Goal: Navigation & Orientation: Find specific page/section

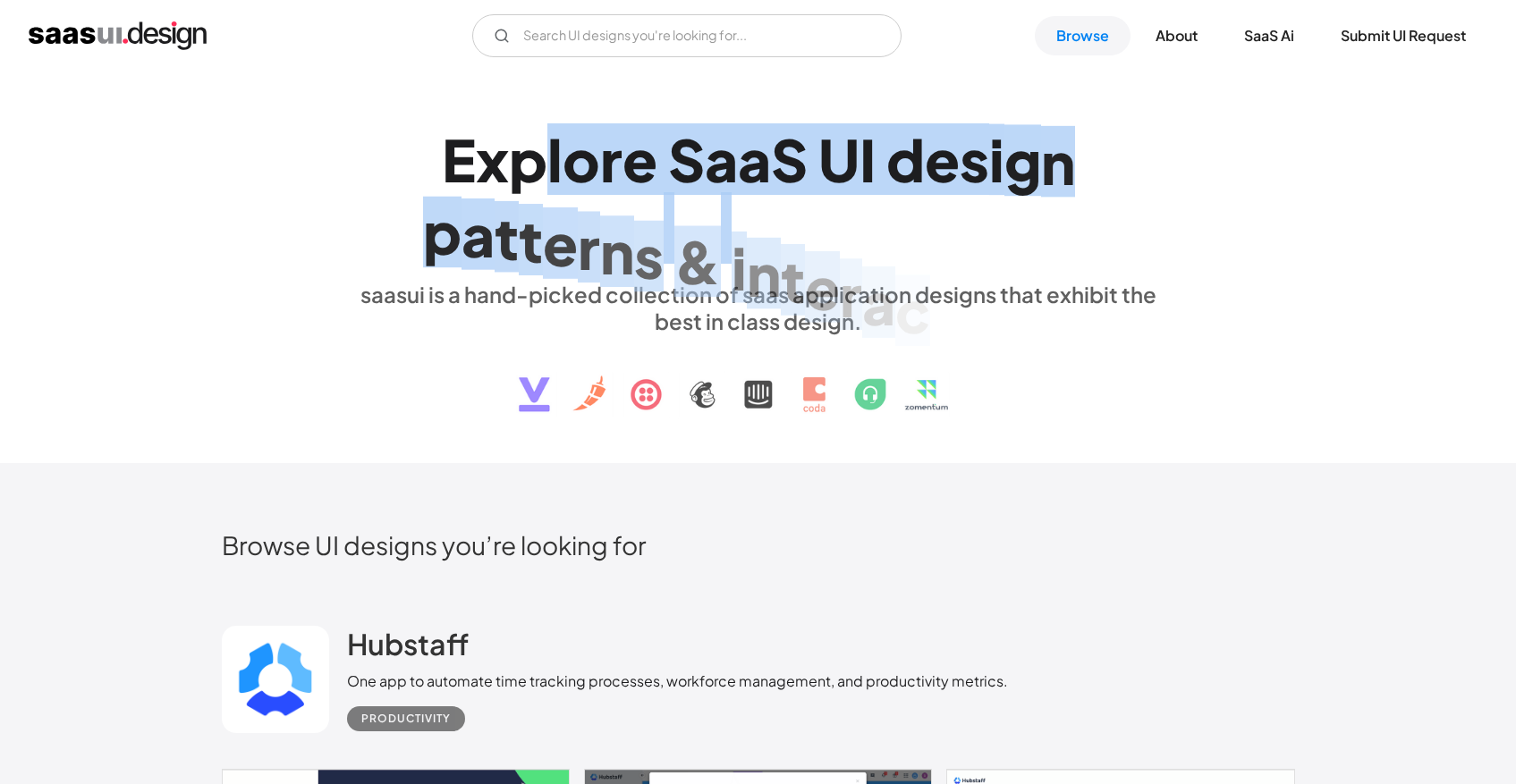
drag, startPoint x: 548, startPoint y: 147, endPoint x: 987, endPoint y: 269, distance: 455.6
click at [986, 269] on div "E x p l o r e S a a S U I d e s i g n p a t t e r n s & i n t e r a c t i o n s…" at bounding box center [758, 268] width 823 height 320
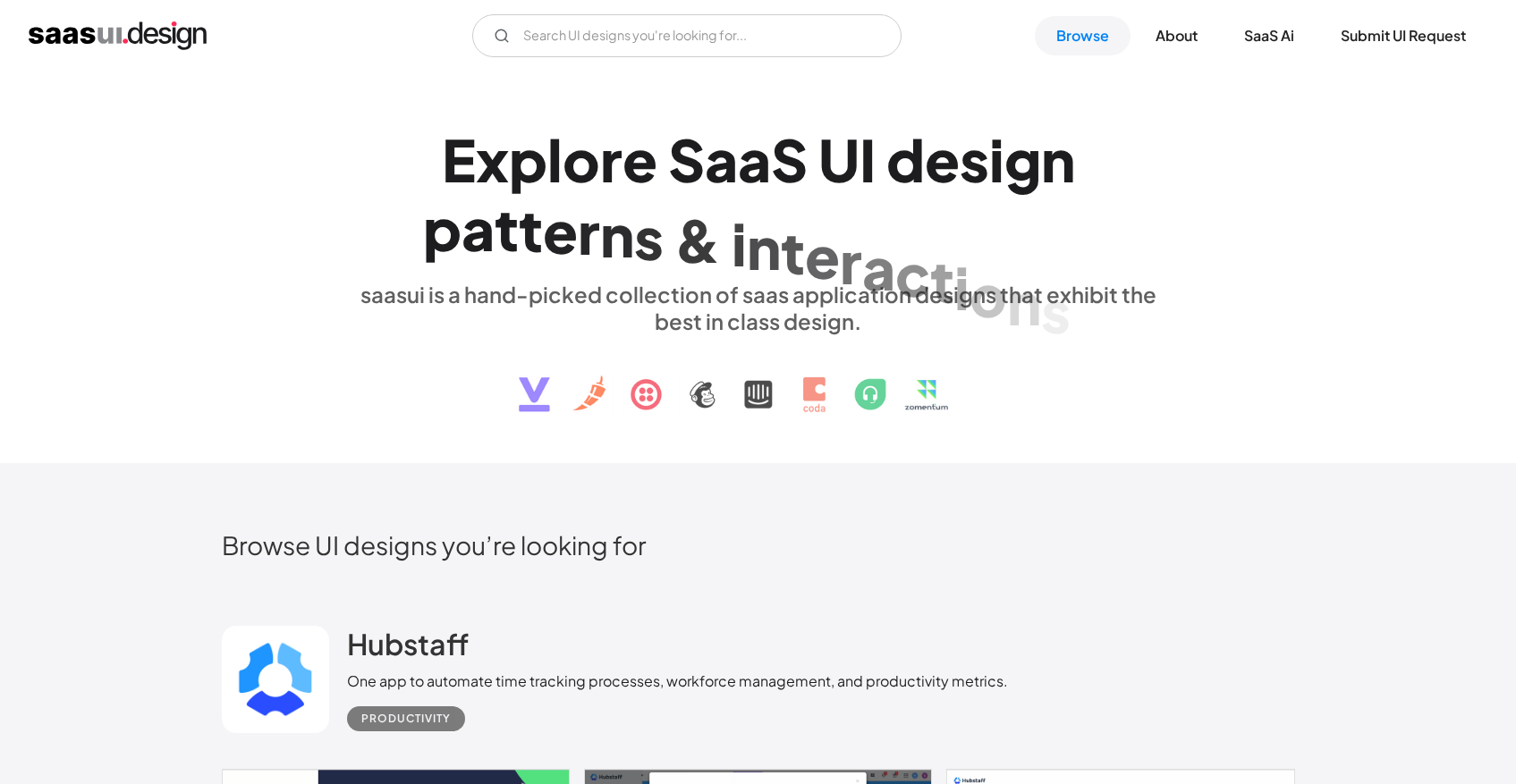
click at [987, 269] on div "o" at bounding box center [988, 294] width 37 height 69
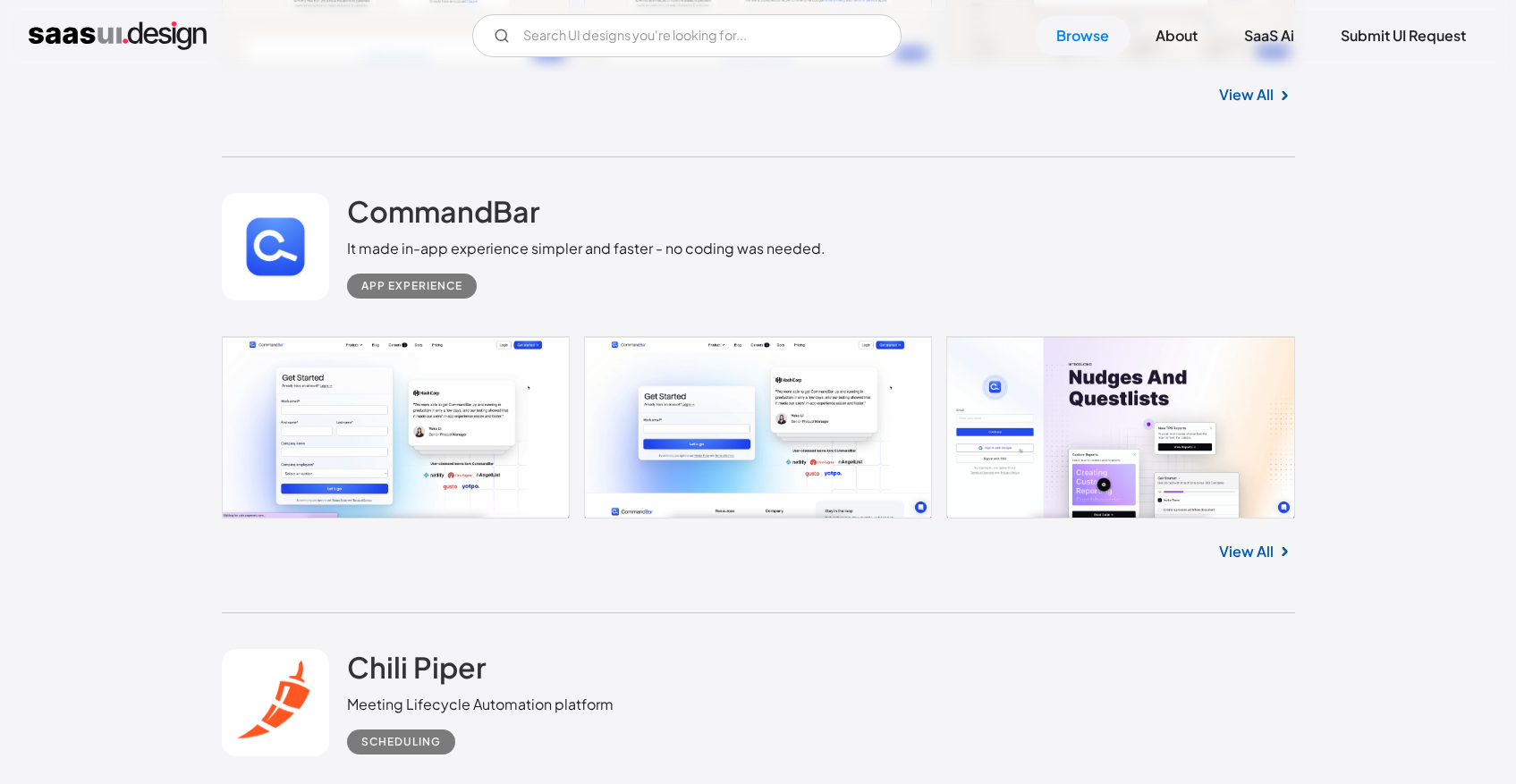
scroll to position [4244, 0]
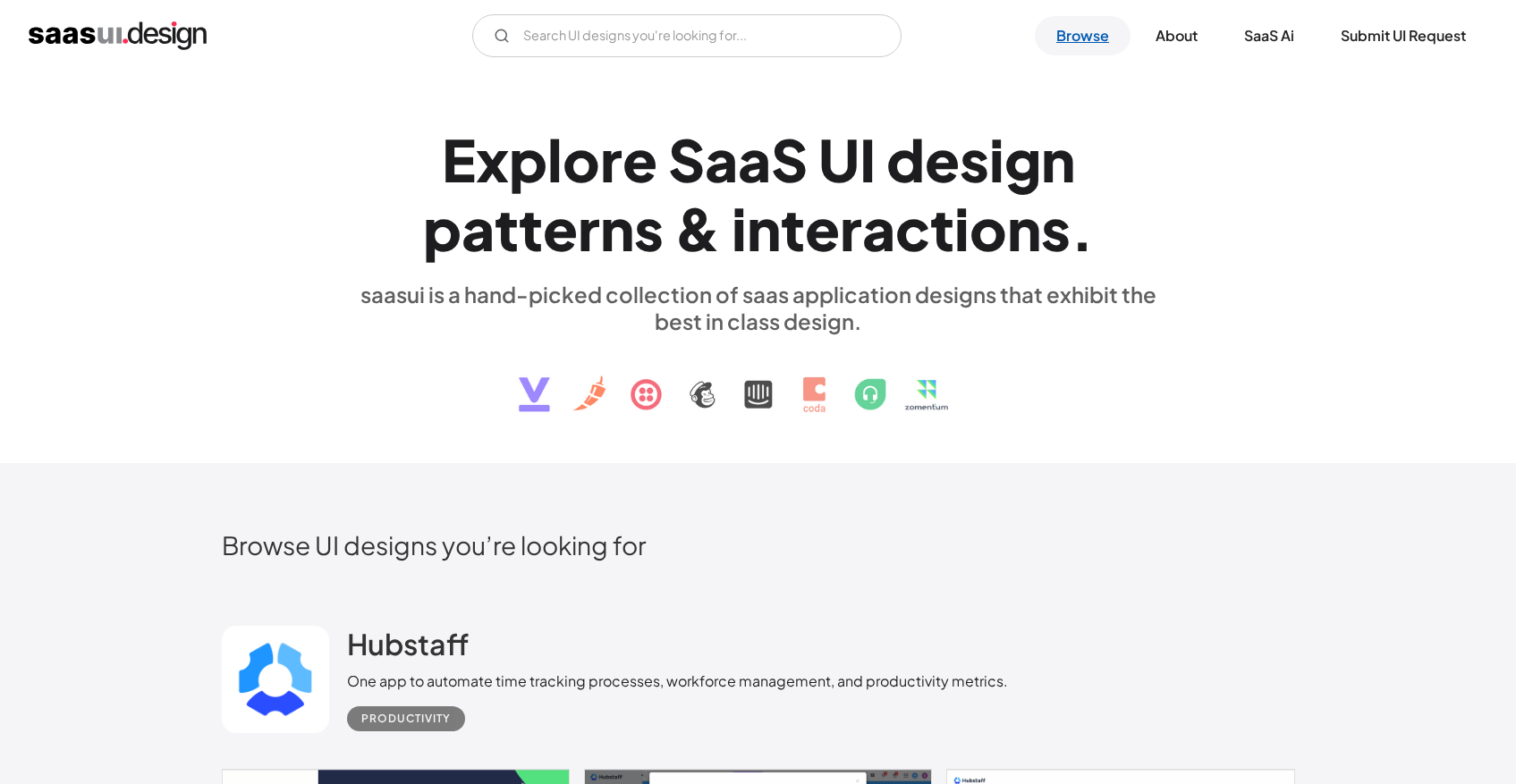
click at [1112, 30] on link "Browse" at bounding box center [1082, 35] width 95 height 39
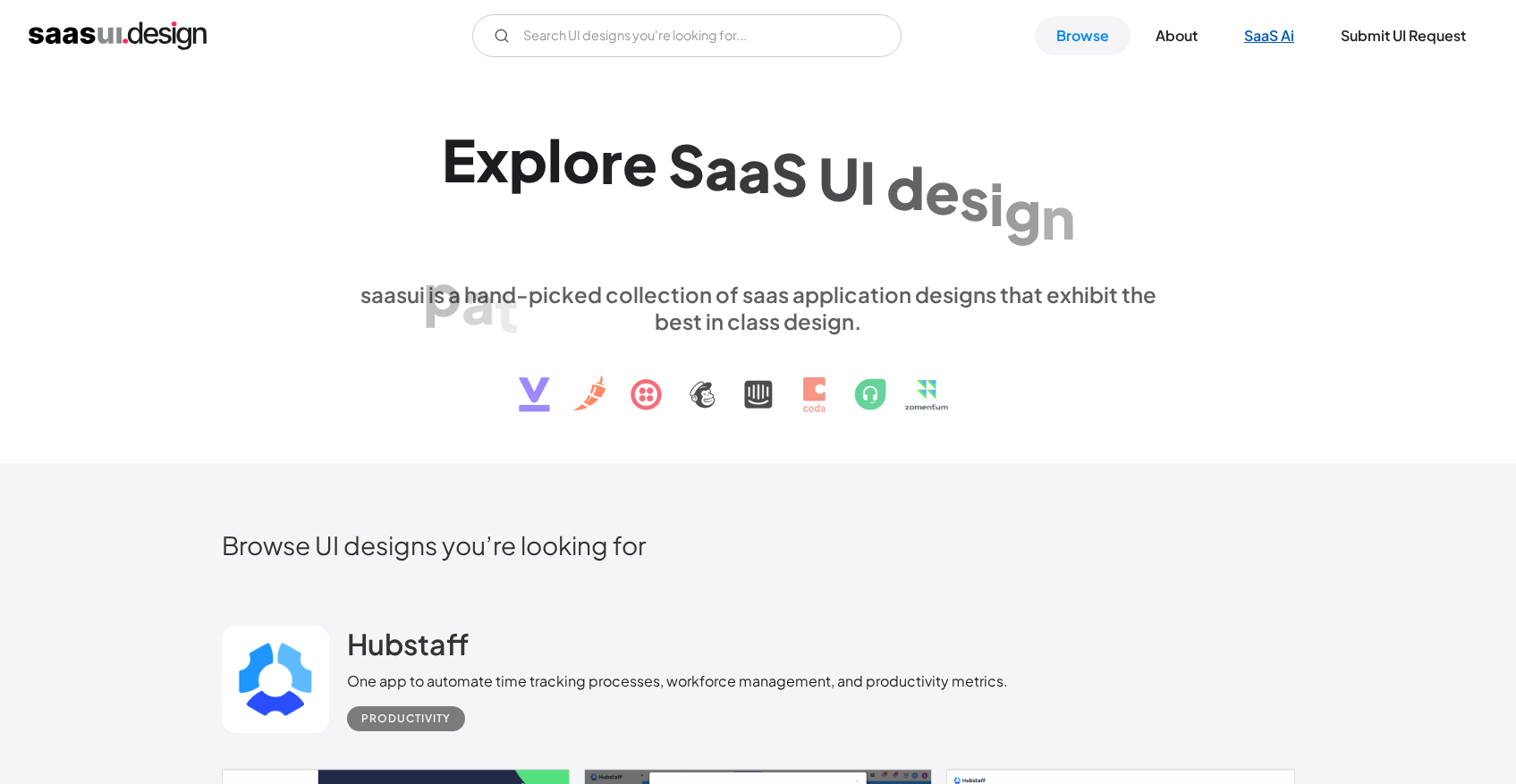
click at [1267, 35] on link "SaaS Ai" at bounding box center [1269, 35] width 93 height 39
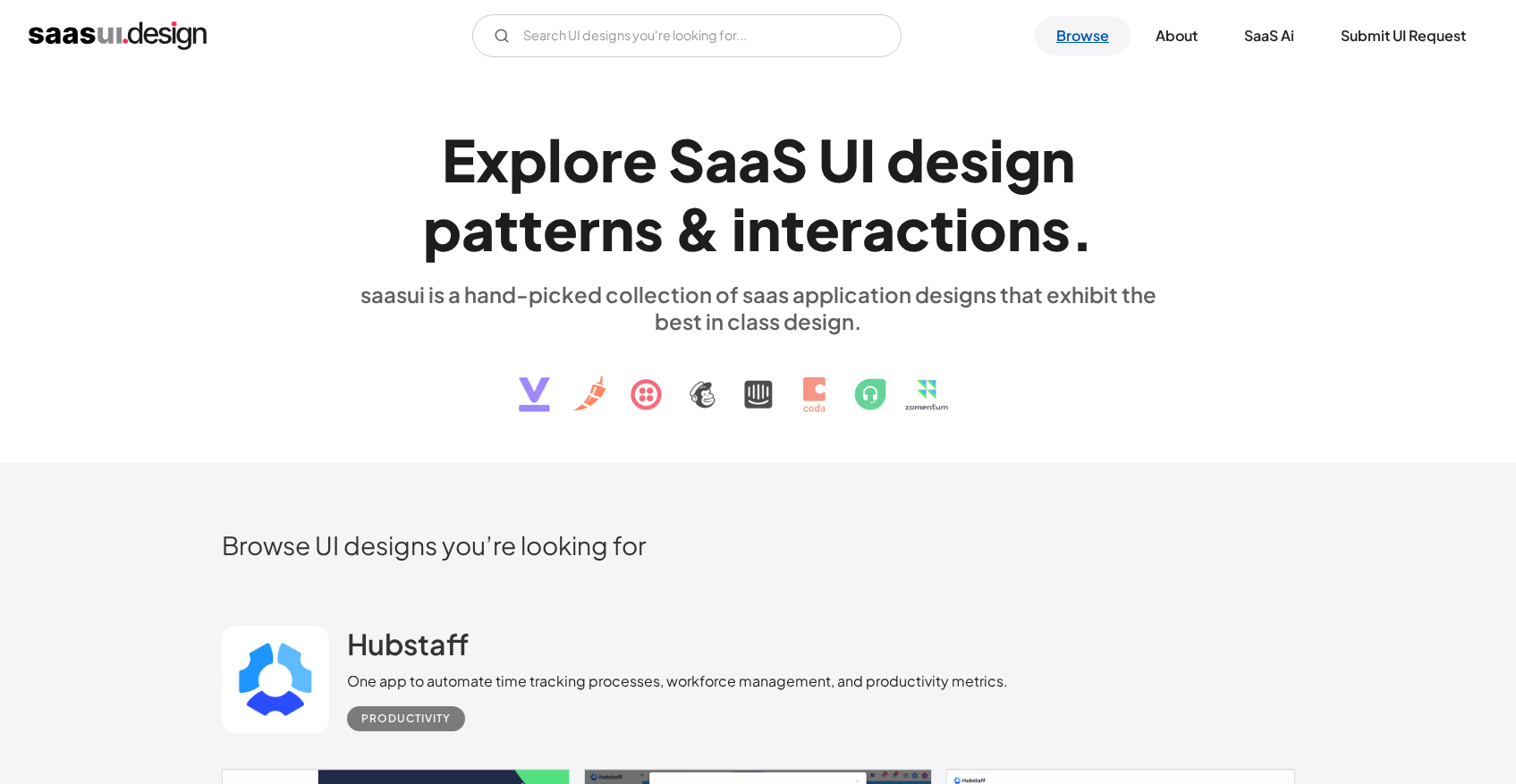
click at [1083, 29] on link "Browse" at bounding box center [1082, 35] width 95 height 39
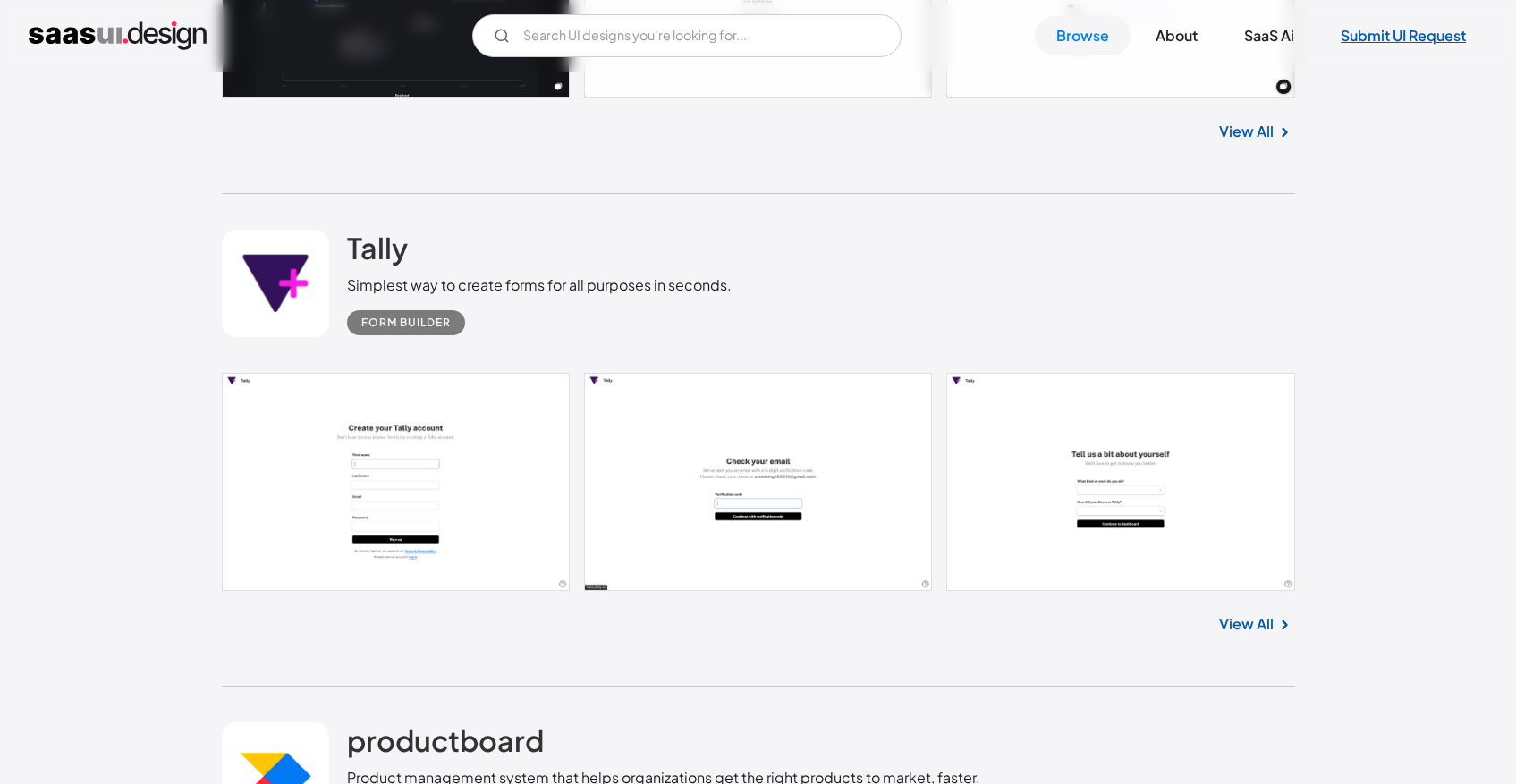
scroll to position [26463, 0]
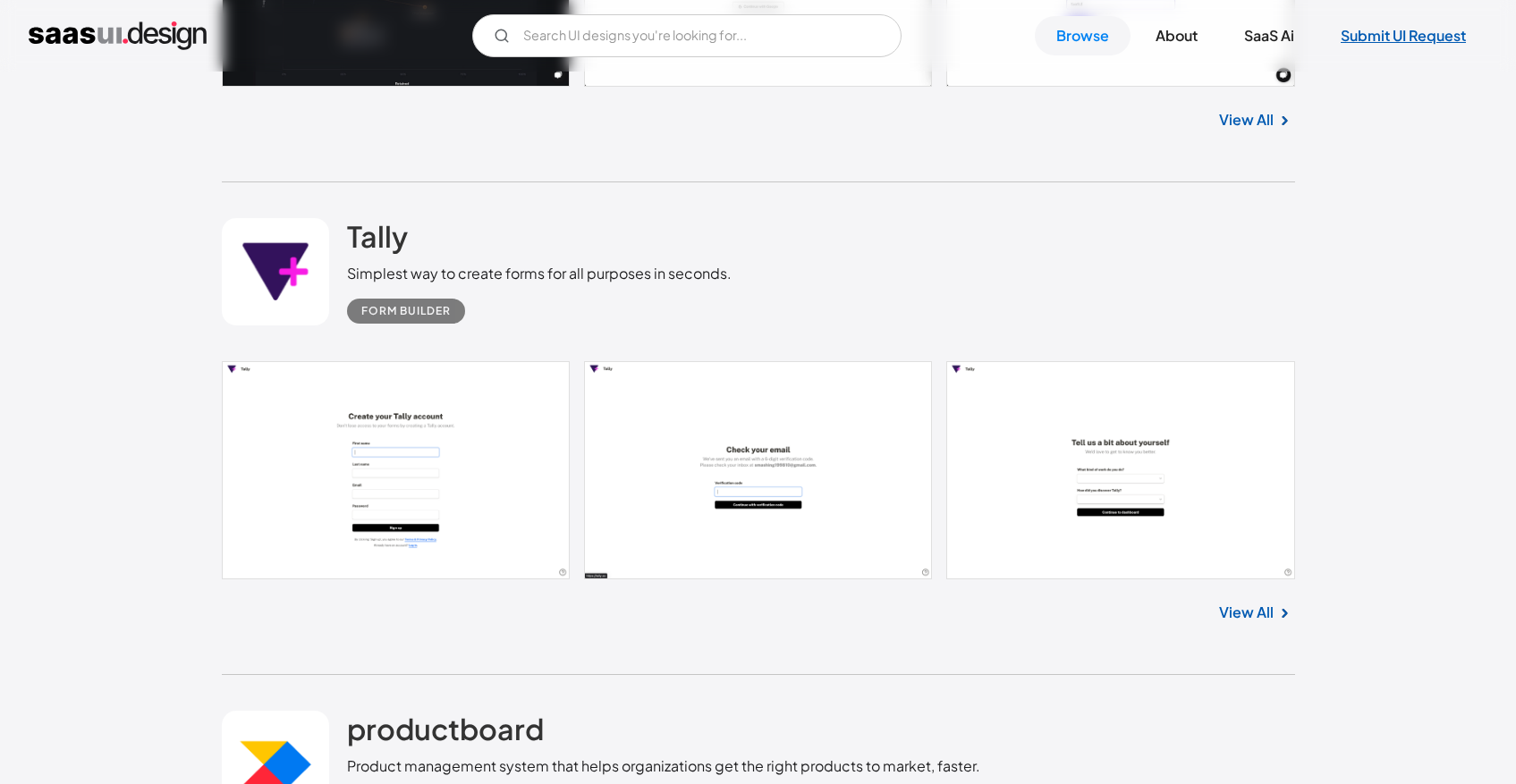
click at [1443, 39] on link "Submit UI Request" at bounding box center [1404, 35] width 169 height 39
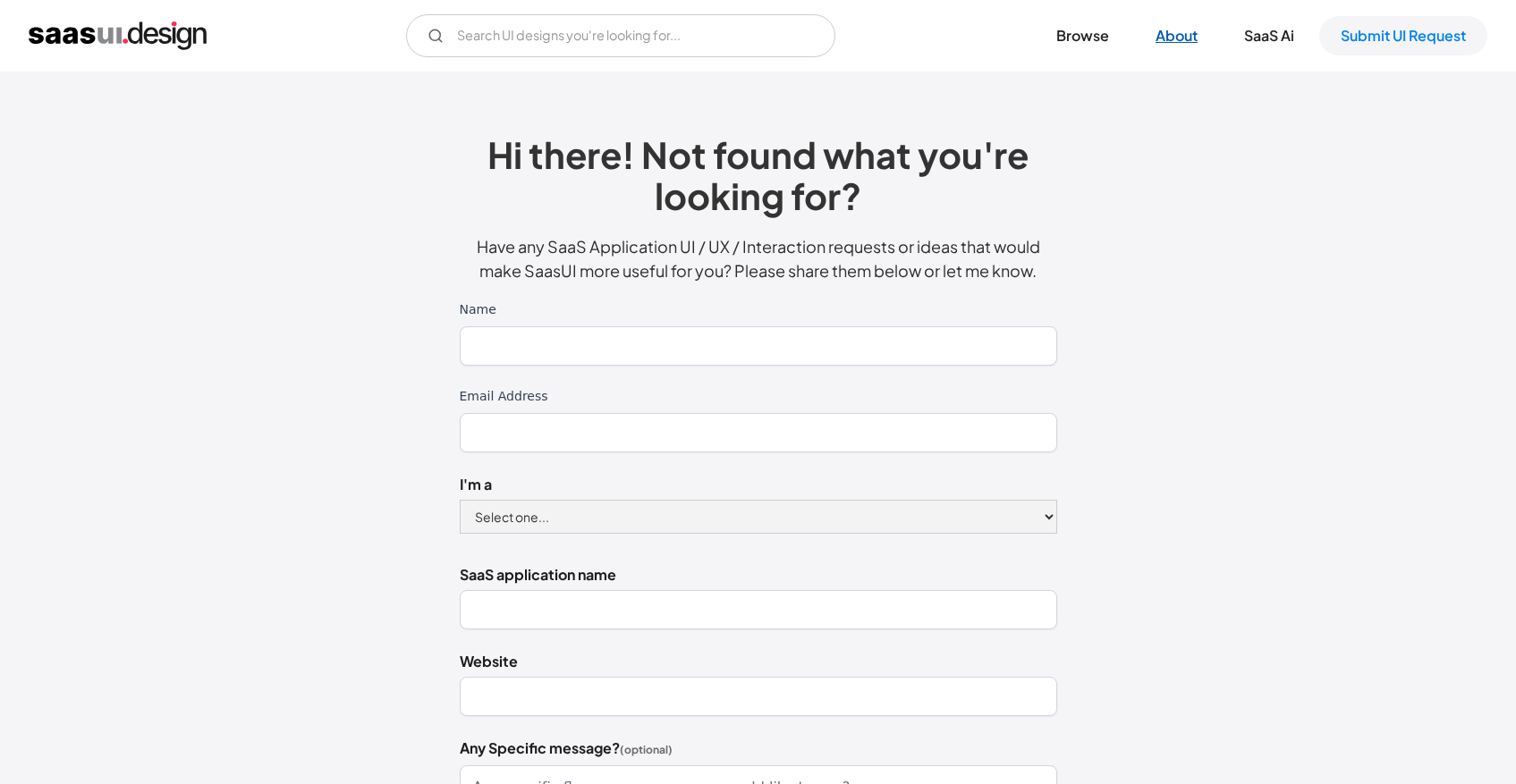
click at [1184, 32] on link "About" at bounding box center [1177, 35] width 85 height 39
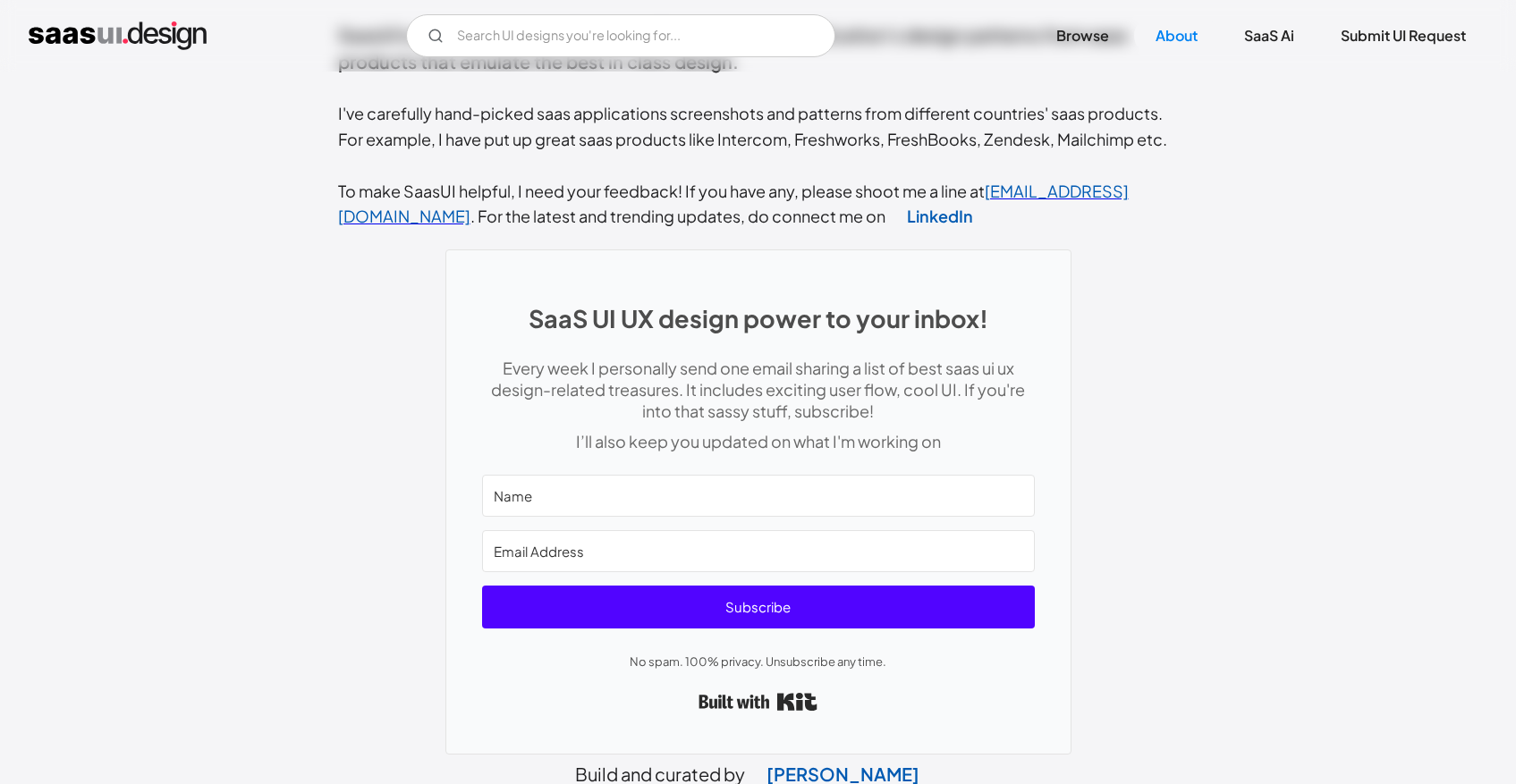
scroll to position [802, 0]
